Goal: Task Accomplishment & Management: Use online tool/utility

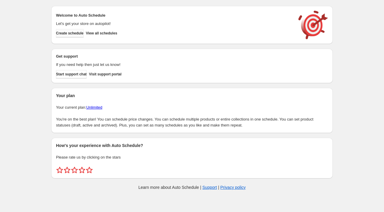
click at [74, 33] on span "Create schedule" at bounding box center [70, 33] width 28 height 5
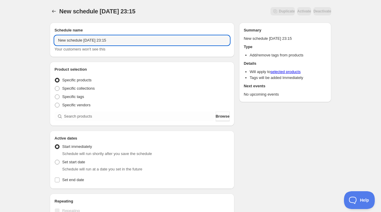
drag, startPoint x: 82, startPoint y: 40, endPoint x: 31, endPoint y: 39, distance: 51.9
click at [31, 39] on div "New schedule [DATE] 23:15. This page is ready New schedule [DATE] 23:15 Duplica…" at bounding box center [190, 179] width 381 height 359
drag, startPoint x: 76, startPoint y: 41, endPoint x: 79, endPoint y: 43, distance: 3.7
click at [77, 41] on input "[DATE] 23:15" at bounding box center [142, 40] width 175 height 9
drag, startPoint x: 89, startPoint y: 39, endPoint x: 151, endPoint y: 42, distance: 61.7
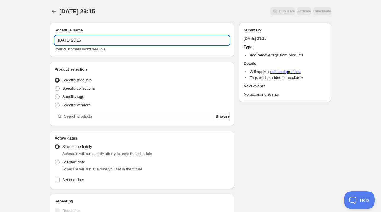
click at [149, 42] on input "[DATE] 23:15" at bounding box center [142, 40] width 175 height 9
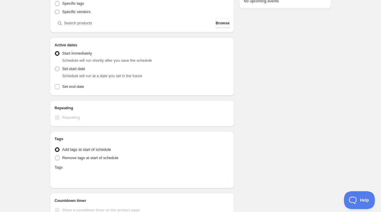
scroll to position [119, 0]
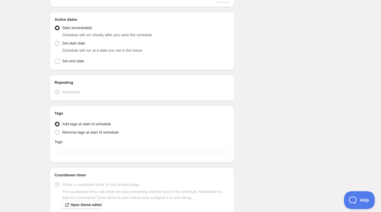
type input "[DATE] 4am"
click at [70, 36] on span "Schedule will run shortly after you save the schedule" at bounding box center [107, 35] width 90 height 4
click at [74, 45] on span "Set start date" at bounding box center [73, 43] width 23 height 4
click at [55, 41] on input "Set start date" at bounding box center [55, 41] width 0 height 0
radio input "true"
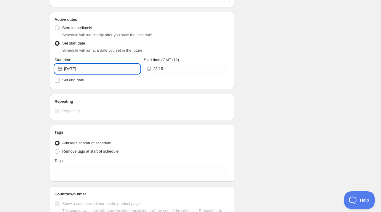
click at [95, 70] on input "[DATE]" at bounding box center [102, 68] width 76 height 9
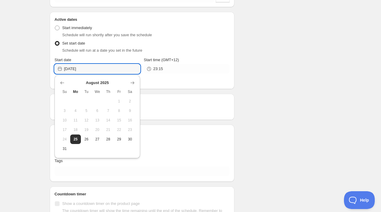
click at [89, 141] on span "26" at bounding box center [86, 139] width 6 height 5
type input "[DATE]"
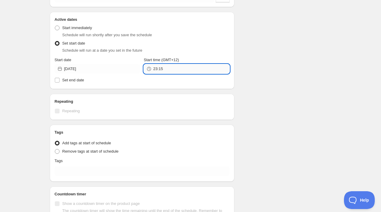
click at [186, 71] on input "23:15" at bounding box center [191, 68] width 76 height 9
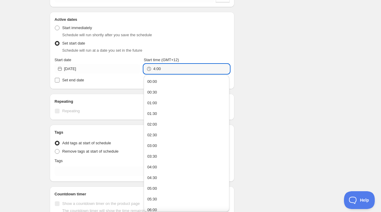
type input "04:00"
click at [71, 81] on span "Set end date" at bounding box center [73, 80] width 22 height 4
click at [60, 81] on input "Set end date" at bounding box center [57, 80] width 5 height 5
checkbox input "true"
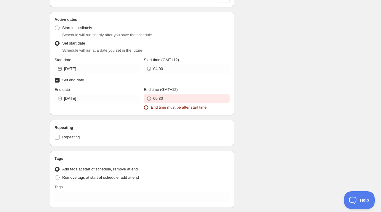
click at [91, 103] on div "End date [DATE]" at bounding box center [98, 99] width 86 height 24
click at [90, 100] on input "[DATE]" at bounding box center [102, 98] width 76 height 9
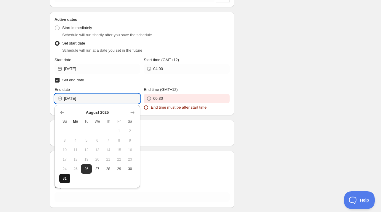
click at [67, 178] on span "31" at bounding box center [65, 178] width 6 height 5
type input "[DATE]"
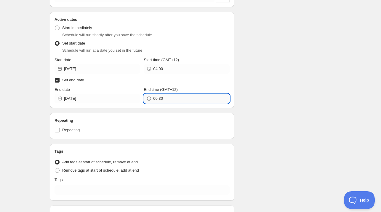
click at [177, 100] on input "00:30" at bounding box center [191, 98] width 76 height 9
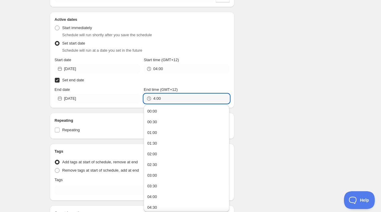
type input "04:00"
click at [235, 82] on div "Schedule name [DATE] 4am Your customers won't see this Product selection Entity…" at bounding box center [188, 83] width 286 height 368
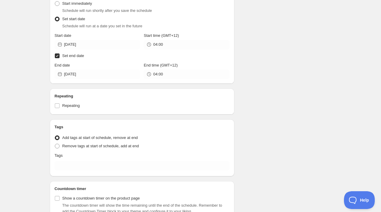
scroll to position [185, 0]
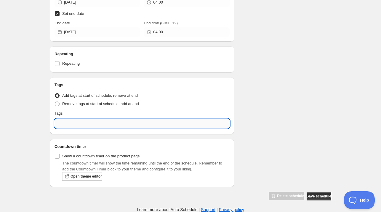
click at [115, 121] on input "text" at bounding box center [142, 123] width 175 height 9
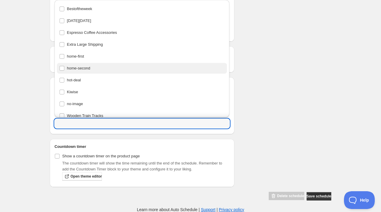
scroll to position [18, 0]
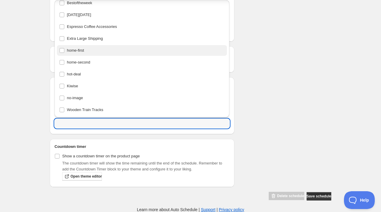
click at [84, 52] on div "home-first" at bounding box center [142, 50] width 166 height 8
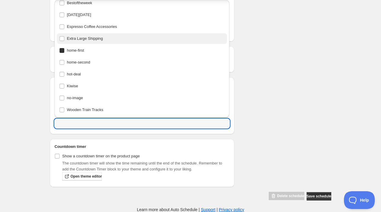
type input "home-first"
checkbox input "true"
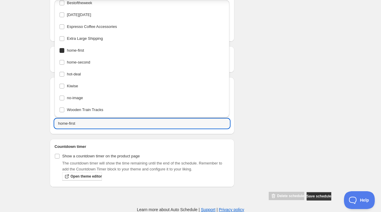
scroll to position [0, 0]
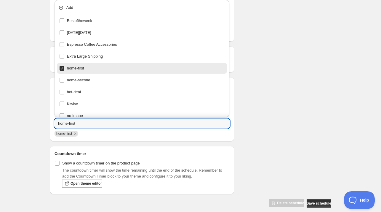
click at [295, 59] on div "Schedule name [DATE] 4am Your customers won't see this Product selection Entity…" at bounding box center [188, 20] width 286 height 375
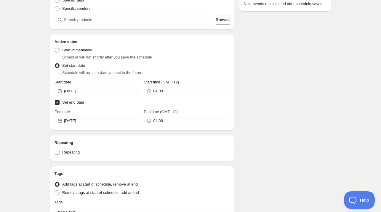
scroll to position [7, 0]
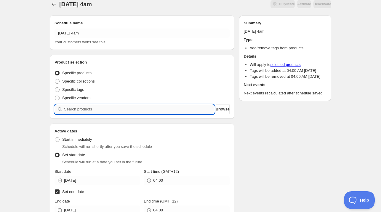
click at [97, 112] on input "search" at bounding box center [139, 108] width 151 height 9
paste input "826488"
type input "826488"
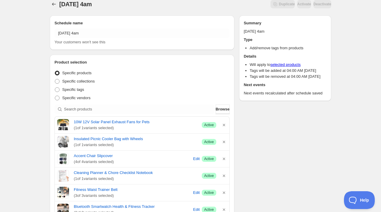
scroll to position [0, 0]
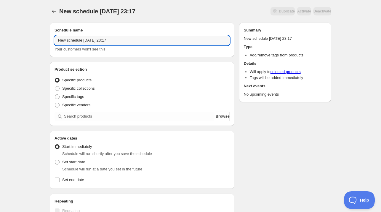
drag, startPoint x: 82, startPoint y: 39, endPoint x: 24, endPoint y: 40, distance: 58.4
click at [24, 40] on div "New schedule [DATE] 23:17. This page is ready New schedule [DATE] 23:17 Duplica…" at bounding box center [190, 179] width 381 height 359
drag, startPoint x: 78, startPoint y: 41, endPoint x: 80, endPoint y: 45, distance: 3.9
click at [78, 41] on input "[DATE] 23:17" at bounding box center [142, 40] width 175 height 9
drag, startPoint x: 88, startPoint y: 40, endPoint x: 170, endPoint y: 40, distance: 81.2
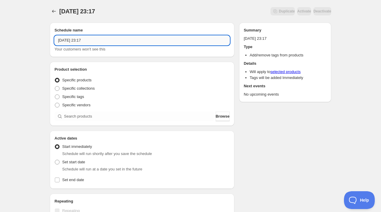
click at [169, 40] on input "[DATE] 23:17" at bounding box center [142, 40] width 175 height 9
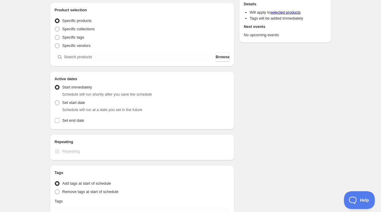
scroll to position [89, 0]
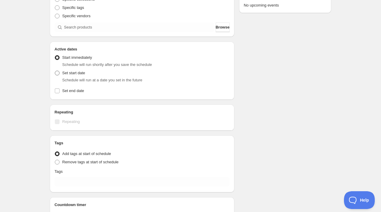
type input "[DATE] 11am"
click at [70, 71] on span "Set start date" at bounding box center [73, 73] width 23 height 4
click at [55, 71] on input "Set start date" at bounding box center [55, 71] width 0 height 0
radio input "true"
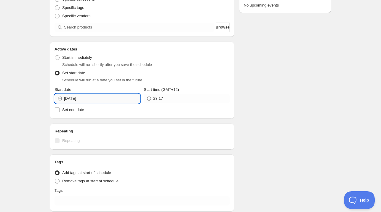
click at [89, 99] on input "[DATE]" at bounding box center [102, 98] width 76 height 9
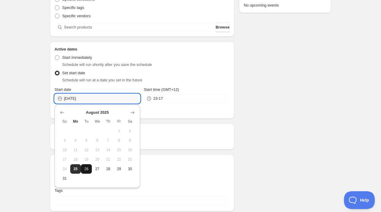
click at [87, 168] on span "26" at bounding box center [86, 168] width 6 height 5
type input "[DATE]"
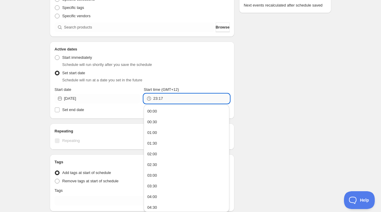
click at [170, 101] on input "23:17" at bounding box center [191, 98] width 76 height 9
type input "11:00"
click at [75, 109] on span "Set end date" at bounding box center [73, 109] width 22 height 4
click at [60, 109] on input "Set end date" at bounding box center [57, 109] width 5 height 5
checkbox input "true"
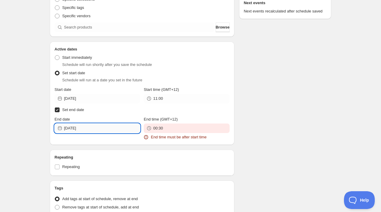
click at [88, 126] on input "[DATE]" at bounding box center [102, 127] width 76 height 9
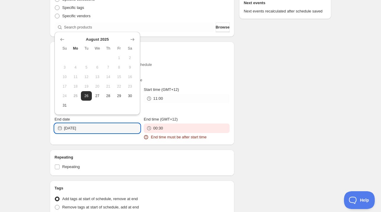
click at [134, 41] on icon "Show next month, September 2025" at bounding box center [133, 39] width 6 height 6
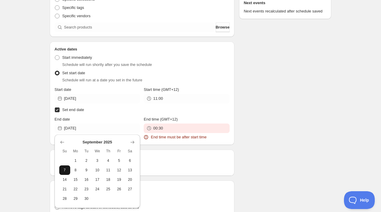
click at [68, 170] on button "7" at bounding box center [64, 169] width 11 height 9
type input "[DATE]"
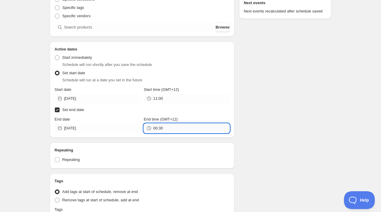
click at [169, 124] on input "00:30" at bounding box center [191, 127] width 76 height 9
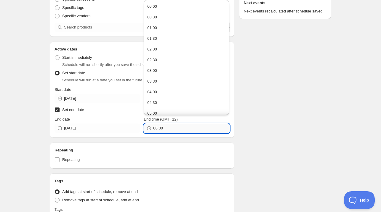
paste input "11:0"
type input "11:00"
click at [206, 148] on h2 "Repeating" at bounding box center [142, 150] width 175 height 6
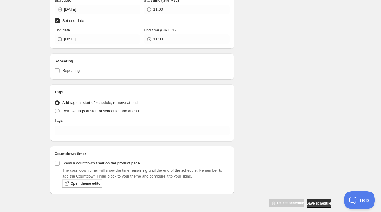
scroll to position [185, 0]
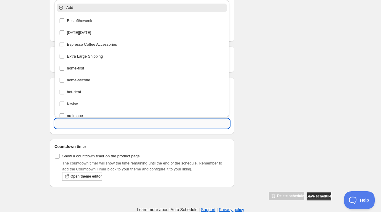
click at [82, 125] on input "text" at bounding box center [142, 123] width 175 height 9
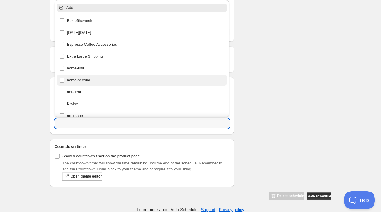
click at [82, 78] on div "home-second" at bounding box center [142, 80] width 166 height 8
type input "home-second"
checkbox input "true"
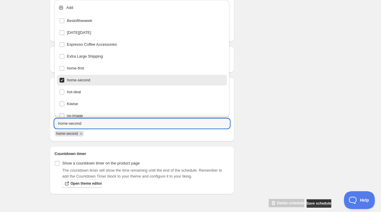
click at [354, 91] on div "[DATE] 11am. This page is ready [DATE] 11am Duplicate Activate Deactivate More …" at bounding box center [190, 17] width 381 height 404
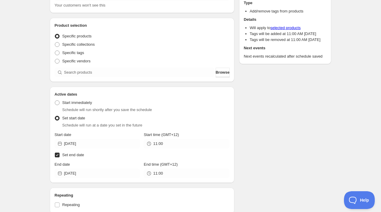
scroll to position [0, 0]
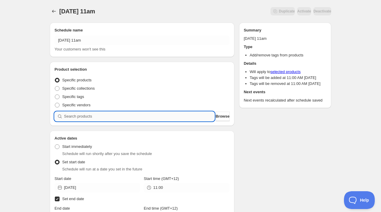
click at [78, 119] on input "search" at bounding box center [139, 115] width 151 height 9
paste input "search"
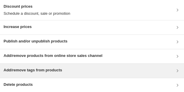
click at [34, 74] on div "Add/remove tags from products" at bounding box center [33, 71] width 58 height 7
click at [44, 66] on div "Add/remove tags from products" at bounding box center [92, 71] width 184 height 14
